Goal: Task Accomplishment & Management: Complete application form

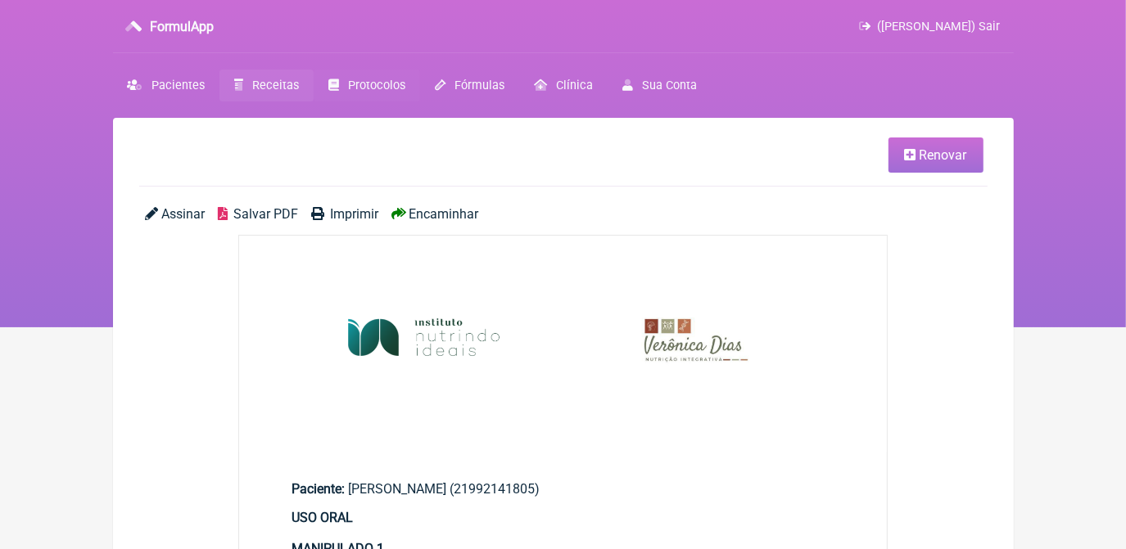
click at [356, 90] on span "Protocolos" at bounding box center [376, 86] width 57 height 14
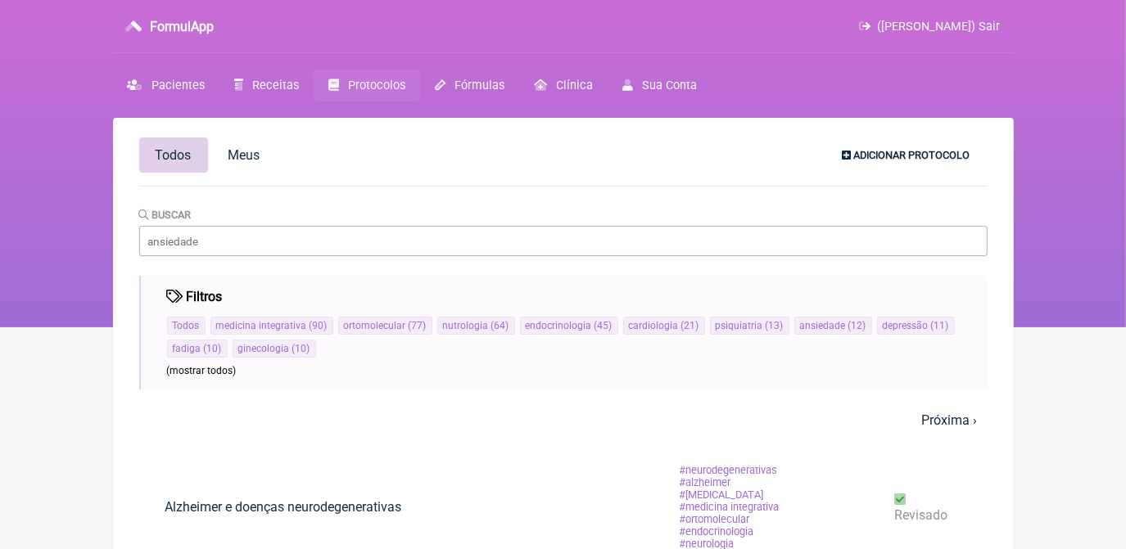
click at [897, 153] on span "Adicionar Protocolo" at bounding box center [912, 155] width 116 height 12
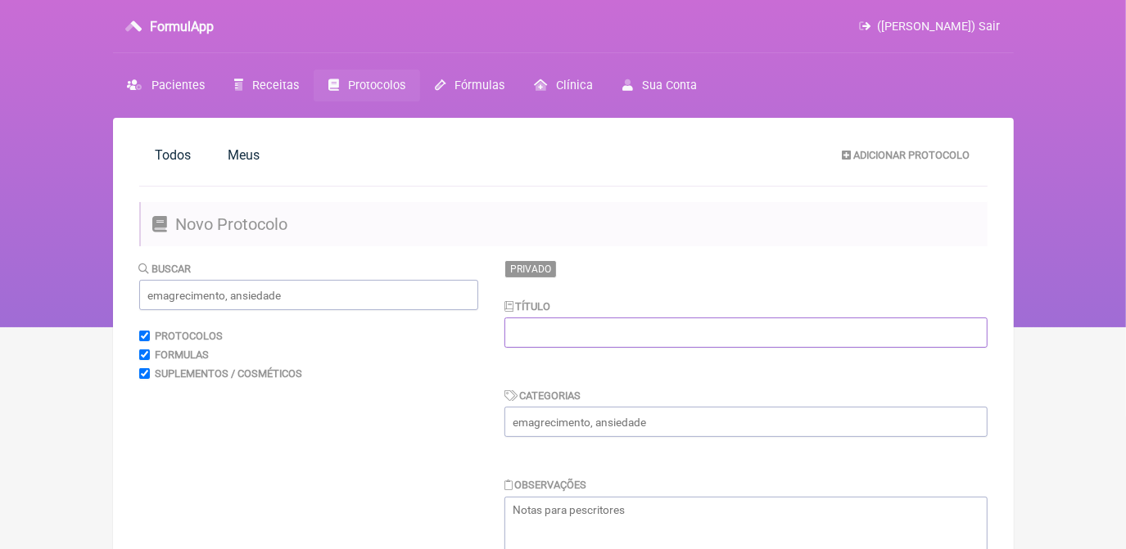
click at [587, 329] on input "text" at bounding box center [745, 333] width 483 height 30
type input "PROTOCOLO GANHO DE MASSA MUSCULAR INJETÁVEL -"
drag, startPoint x: 715, startPoint y: 435, endPoint x: 351, endPoint y: 436, distance: 363.4
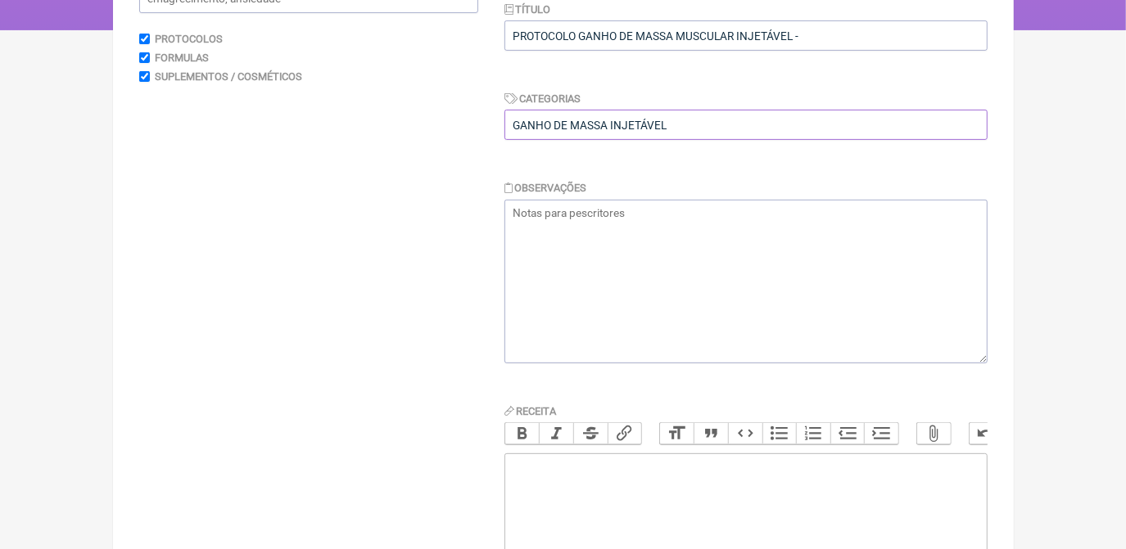
scroll to position [446, 0]
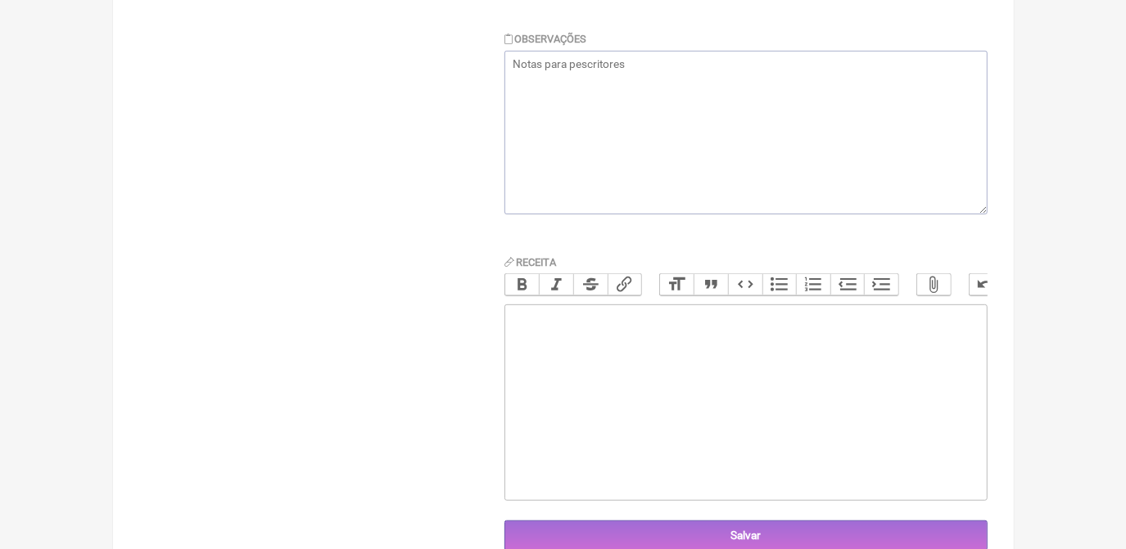
type input "GANHO DE MASSA INJETÁVEL"
click at [726, 363] on trix-editor at bounding box center [745, 403] width 483 height 196
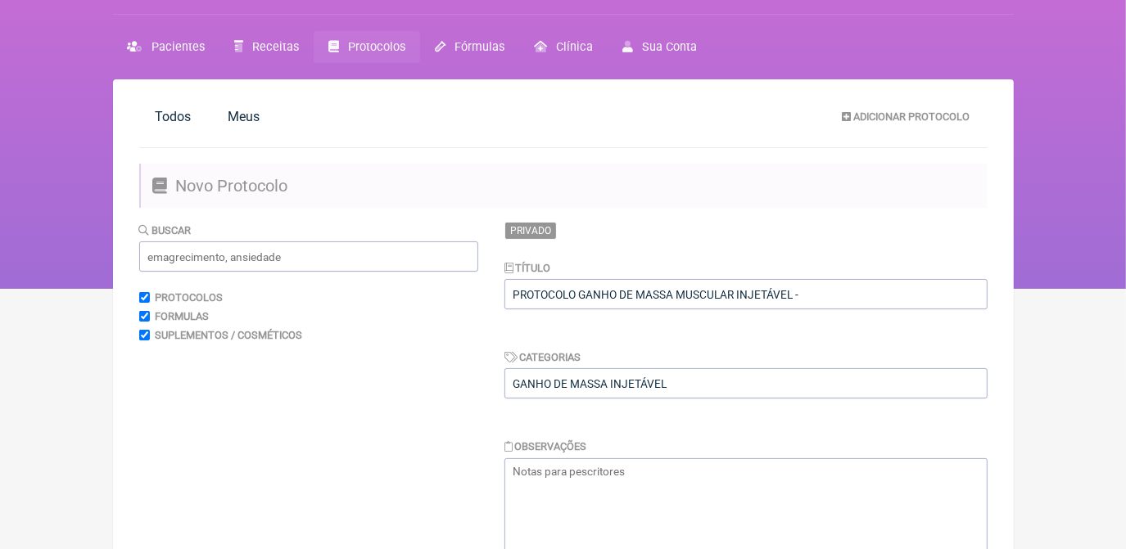
scroll to position [410, 0]
